Goal: Task Accomplishment & Management: Use online tool/utility

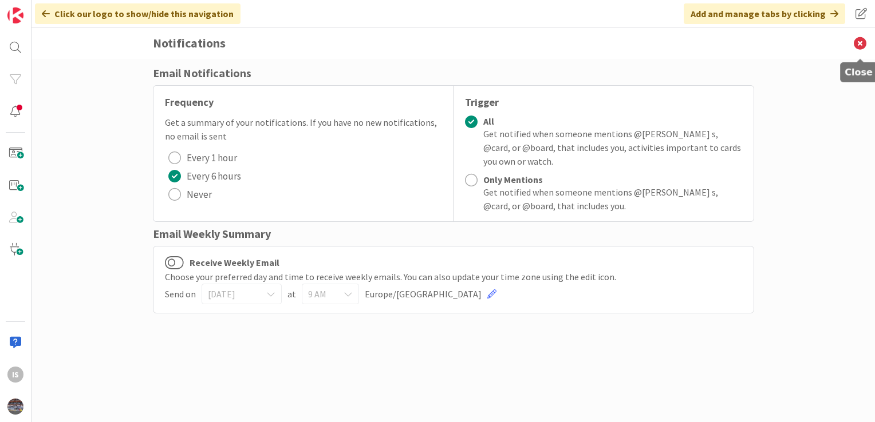
click at [863, 42] on icon at bounding box center [860, 42] width 30 height 31
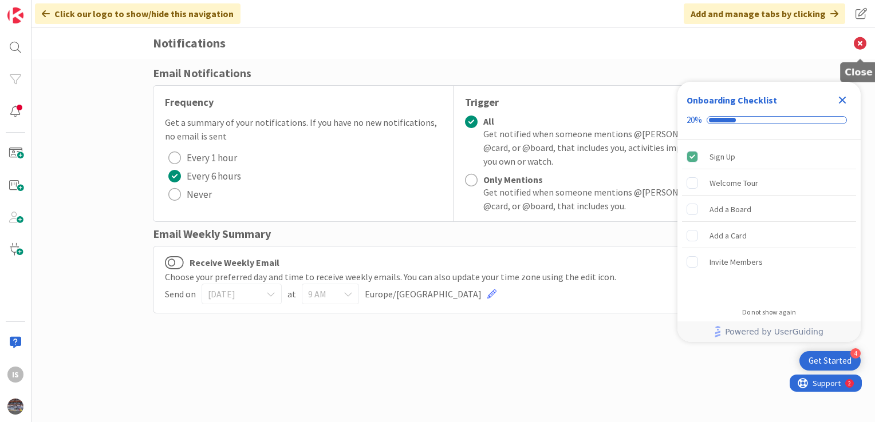
click at [864, 42] on icon at bounding box center [860, 42] width 30 height 31
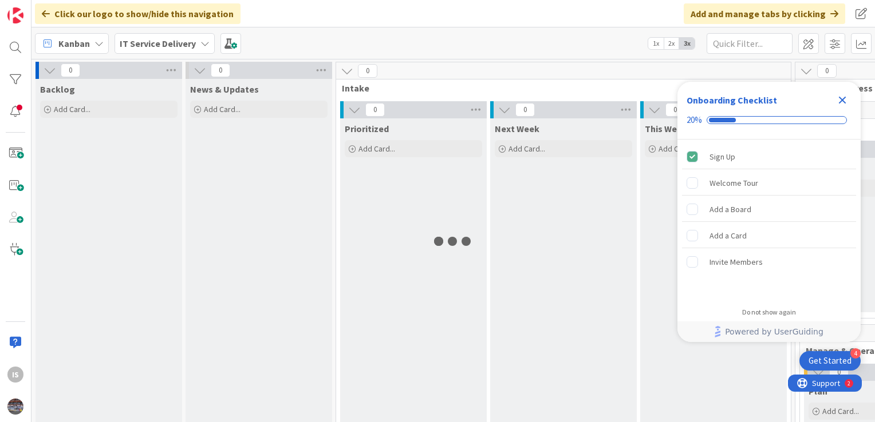
click at [840, 100] on icon "Close Checklist" at bounding box center [842, 100] width 14 height 14
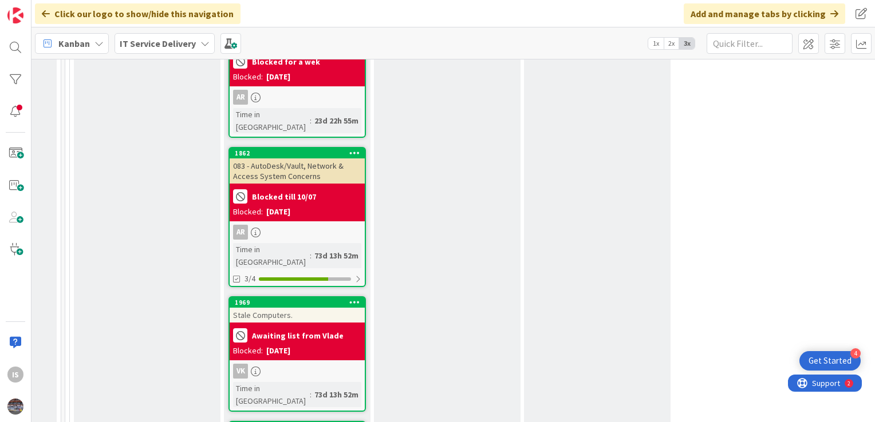
scroll to position [2724, 730]
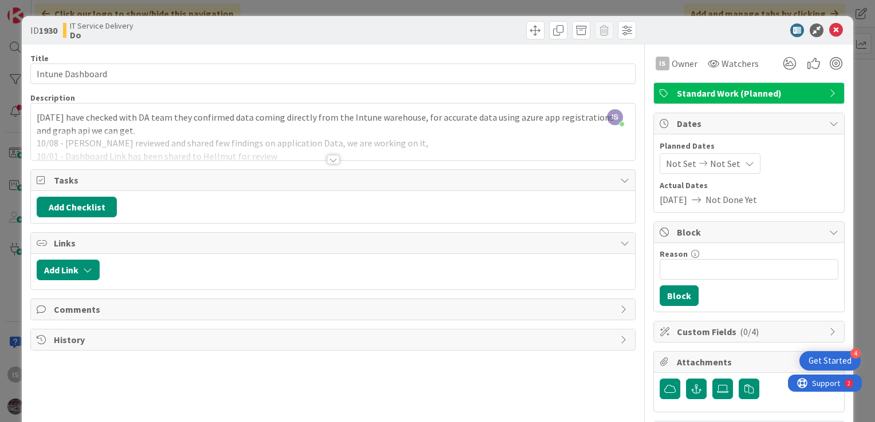
click at [57, 118] on div "IS Ilayaraja s just joined 10/09 - We have checked with DA team they confirmed …" at bounding box center [333, 132] width 604 height 57
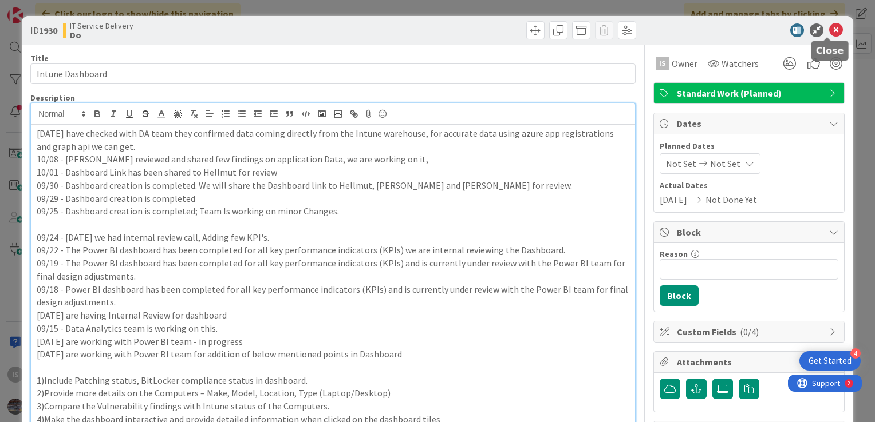
click at [829, 34] on icon at bounding box center [836, 30] width 14 height 14
